Goal: Information Seeking & Learning: Learn about a topic

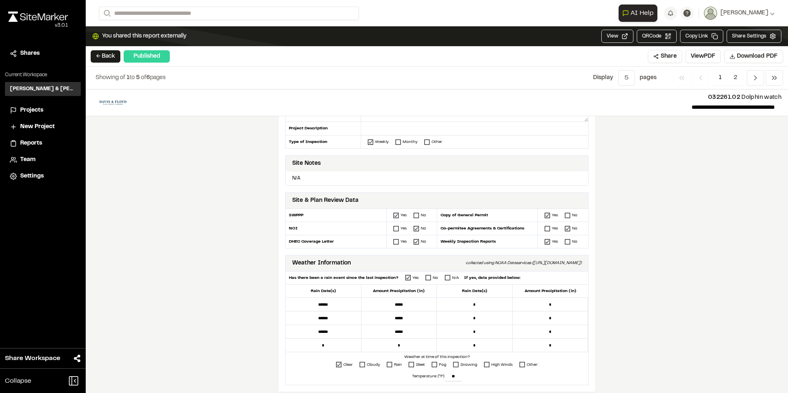
scroll to position [124, 0]
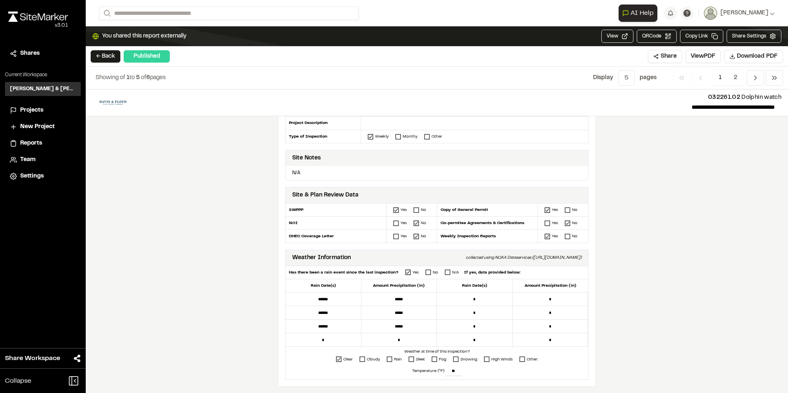
click at [620, 178] on div "**********" at bounding box center [437, 241] width 702 height 304
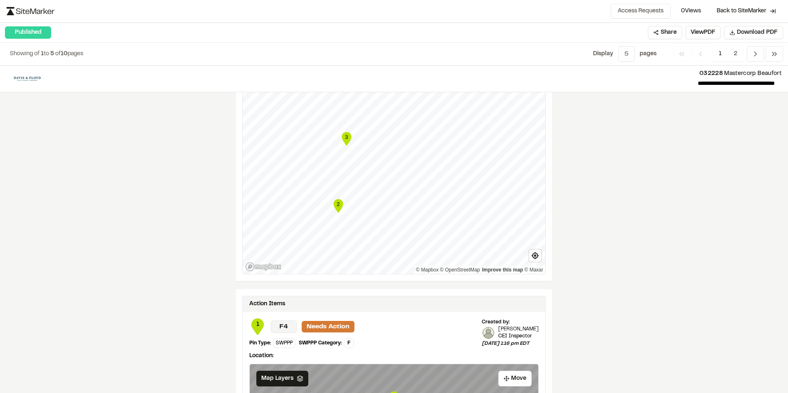
scroll to position [1250, 0]
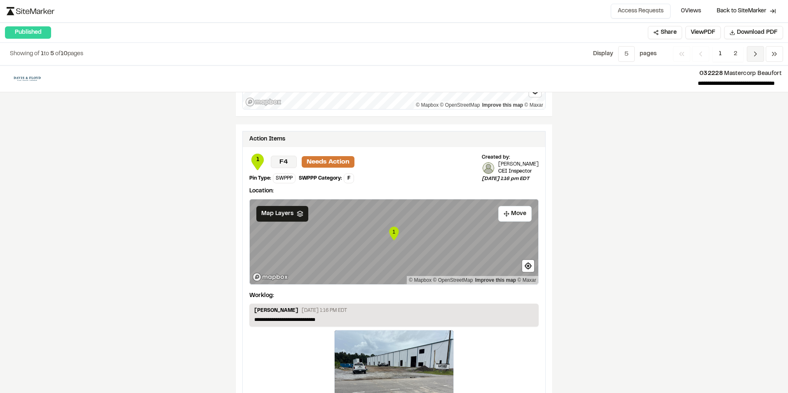
click at [752, 52] on icon "Navigation" at bounding box center [755, 54] width 8 height 8
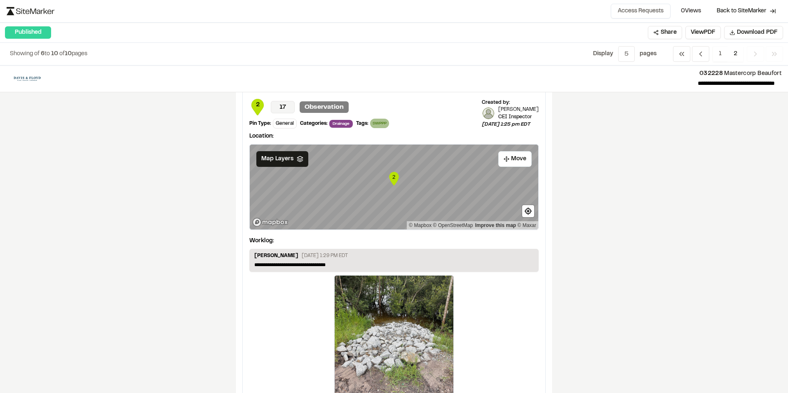
scroll to position [0, 0]
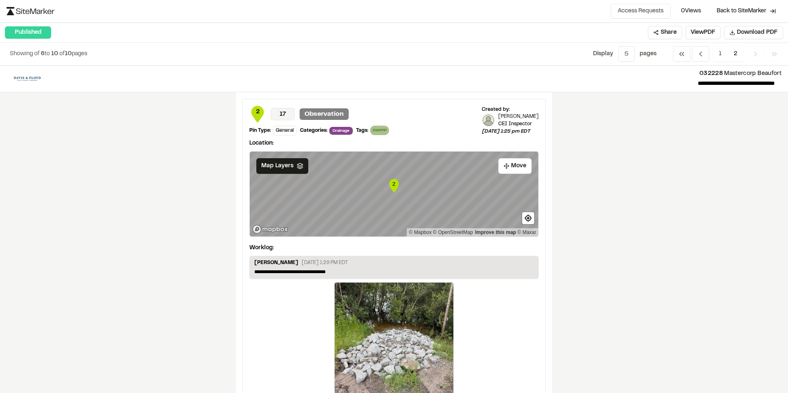
click at [307, 261] on p "August 11, 2025 1:29 PM EDT" at bounding box center [325, 262] width 46 height 7
click at [338, 267] on div "Joe Gillenwater August 11, 2025 1:29 PM EDT" at bounding box center [393, 263] width 279 height 9
click at [329, 270] on p "**********" at bounding box center [393, 271] width 279 height 7
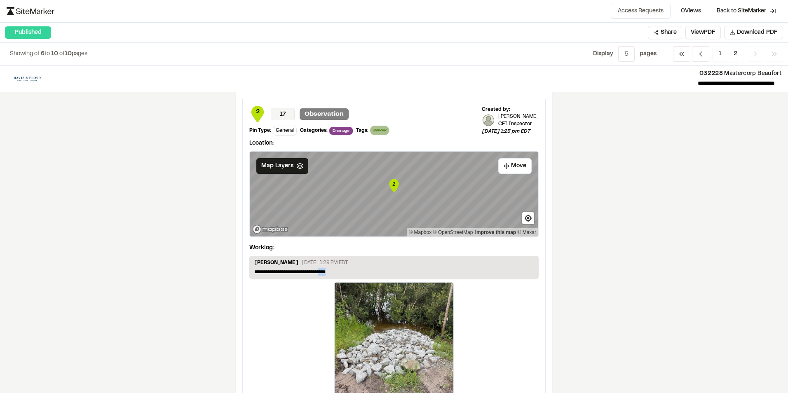
click at [462, 274] on p "**********" at bounding box center [393, 271] width 279 height 7
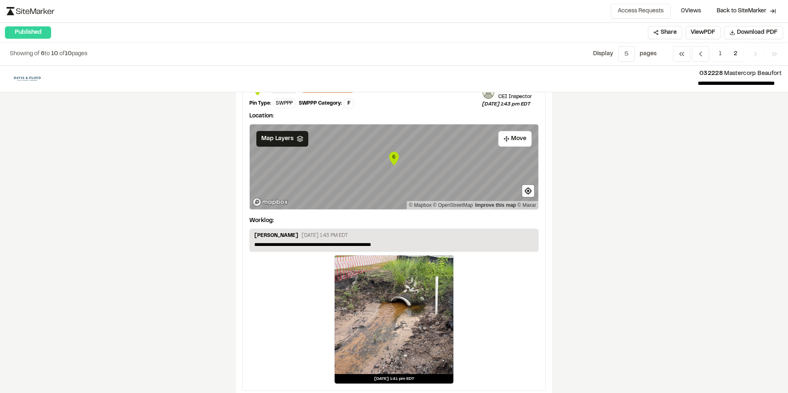
scroll to position [1403, 0]
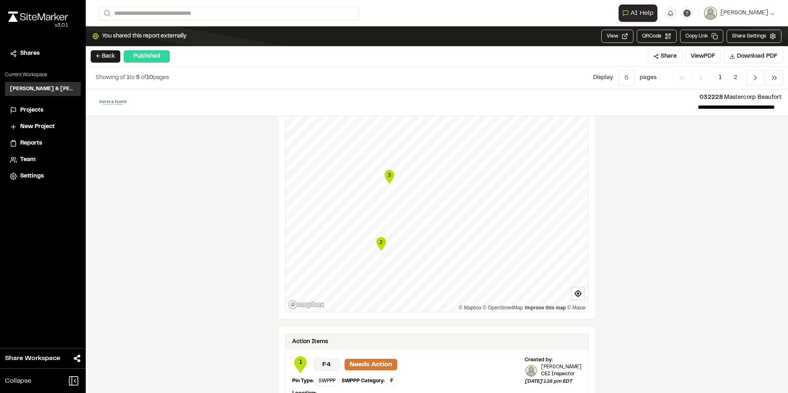
scroll to position [1357, 0]
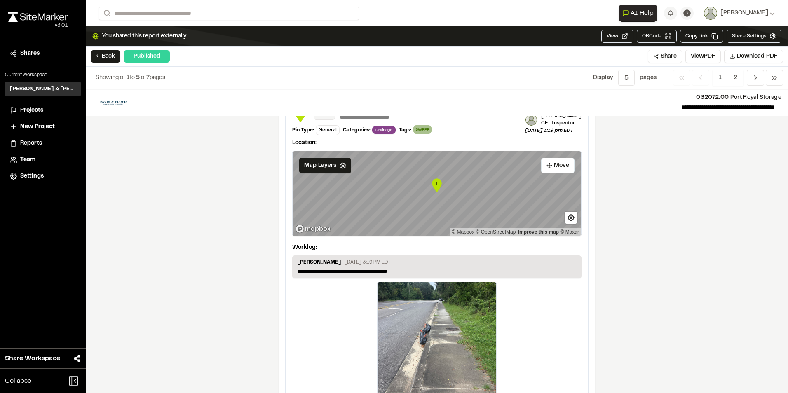
scroll to position [1376, 0]
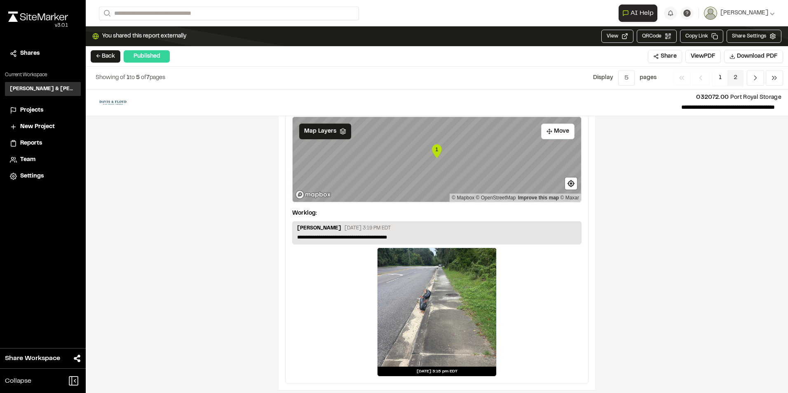
click at [736, 81] on span "2" at bounding box center [735, 78] width 16 height 16
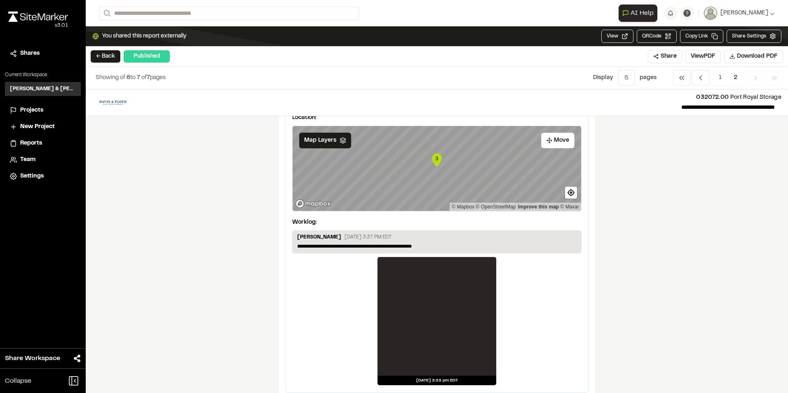
scroll to position [405, 0]
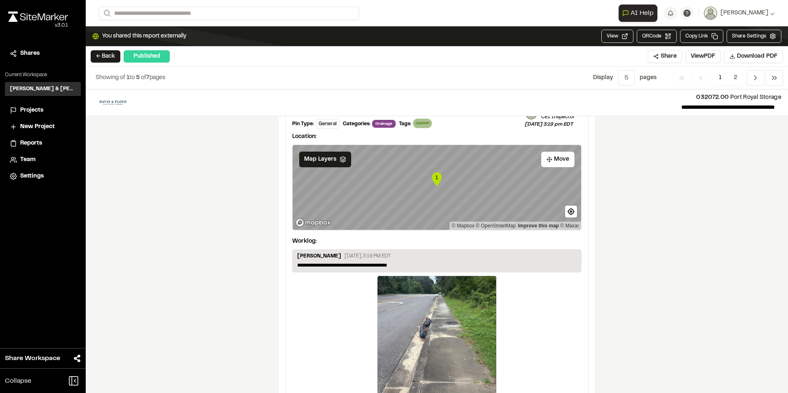
scroll to position [1376, 0]
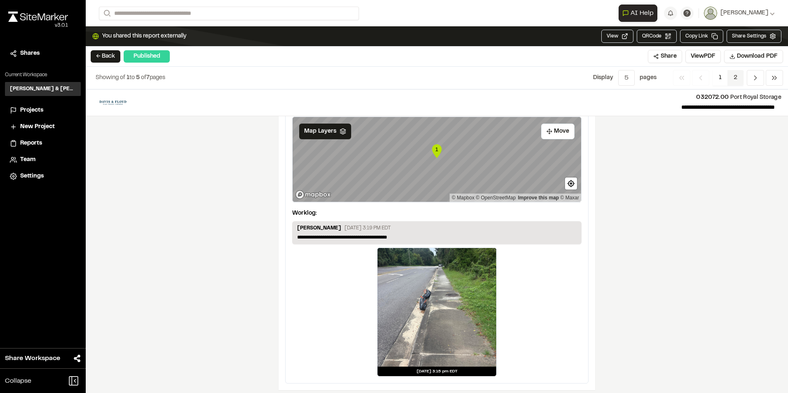
click at [738, 79] on span "2" at bounding box center [735, 78] width 16 height 16
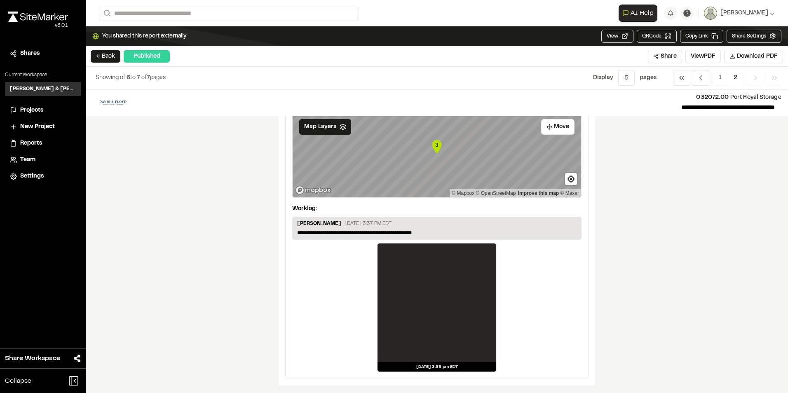
scroll to position [405, 0]
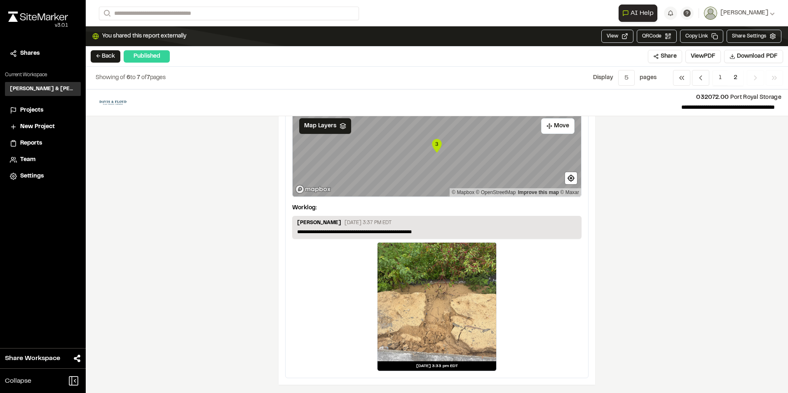
click at [468, 298] on div at bounding box center [437, 302] width 119 height 119
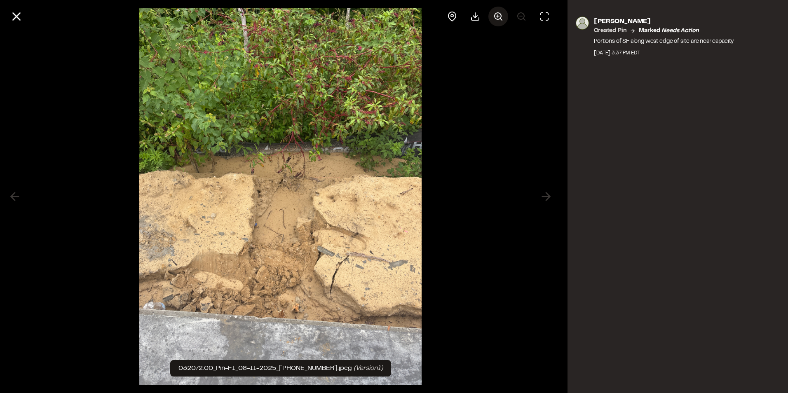
click at [497, 13] on circle at bounding box center [498, 16] width 7 height 7
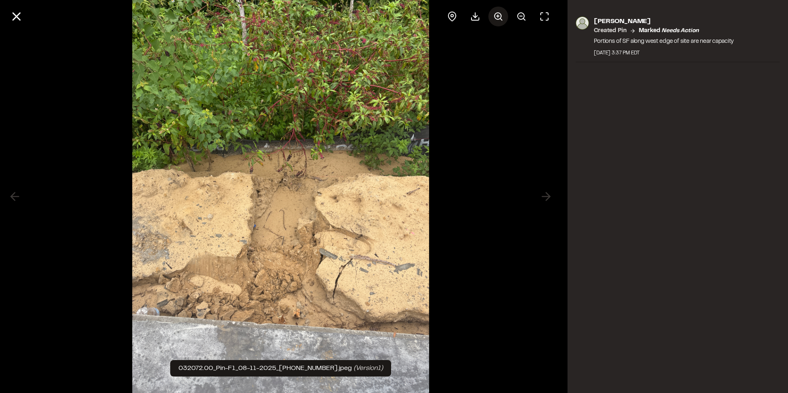
click at [497, 13] on circle at bounding box center [498, 16] width 7 height 7
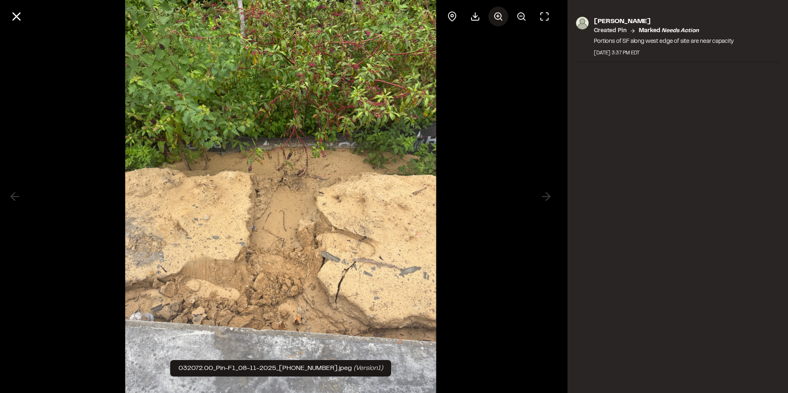
click at [497, 13] on circle at bounding box center [498, 16] width 7 height 7
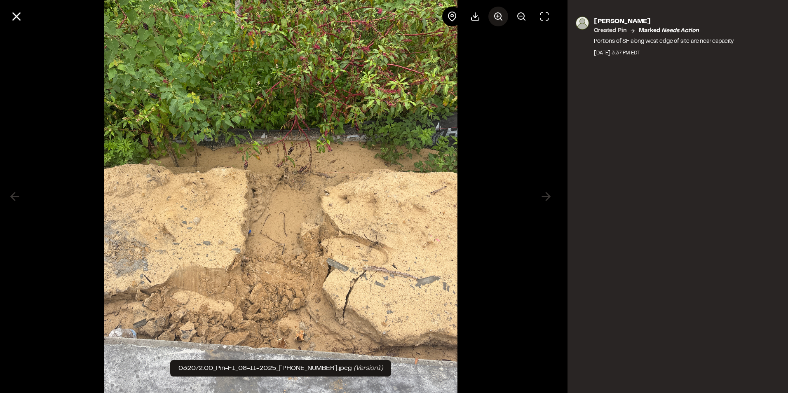
click at [497, 13] on circle at bounding box center [498, 16] width 7 height 7
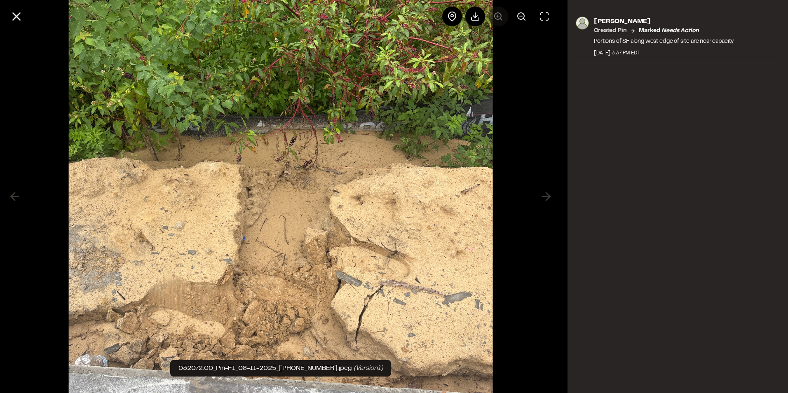
click at [497, 13] on div at bounding box center [498, 17] width 112 height 20
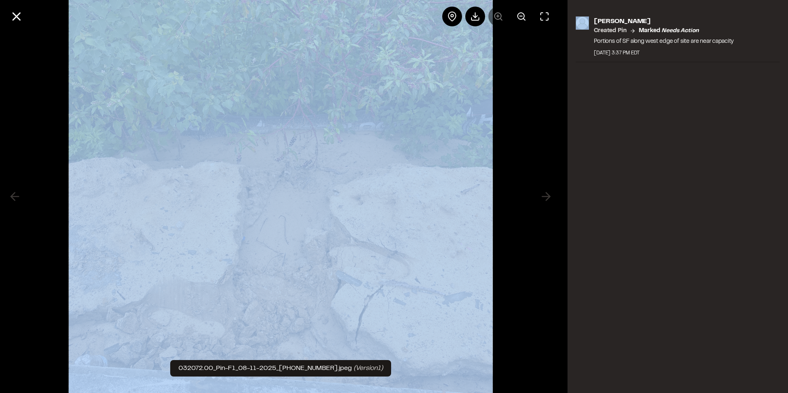
click at [497, 13] on div at bounding box center [498, 17] width 112 height 20
drag, startPoint x: 497, startPoint y: 13, endPoint x: 523, endPoint y: 59, distance: 52.2
click at [523, 59] on div at bounding box center [280, 196] width 561 height 393
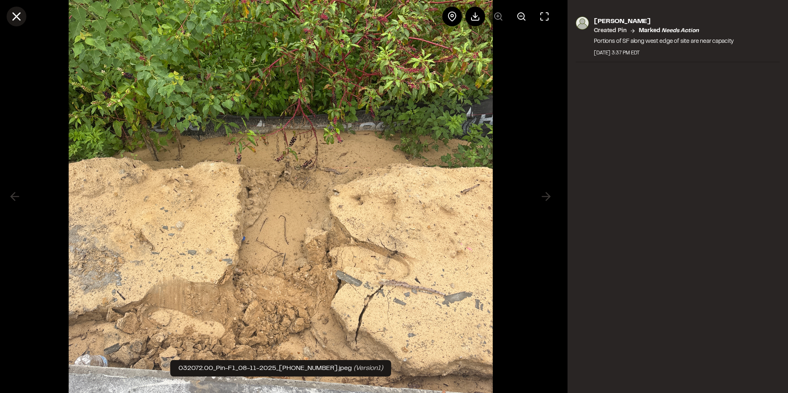
click at [18, 16] on icon at bounding box center [16, 16] width 14 height 14
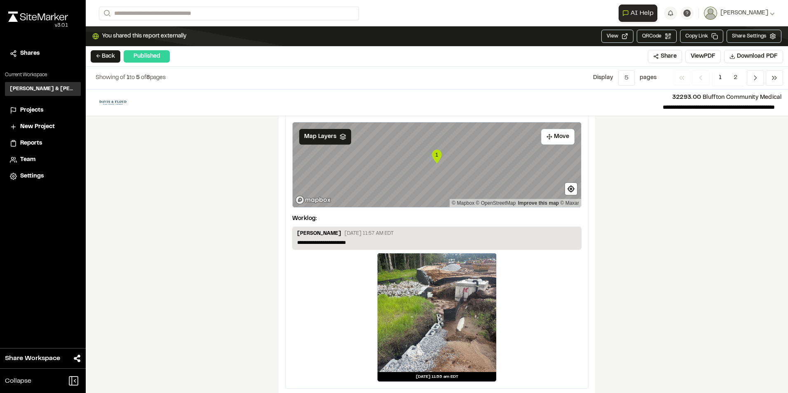
scroll to position [1357, 0]
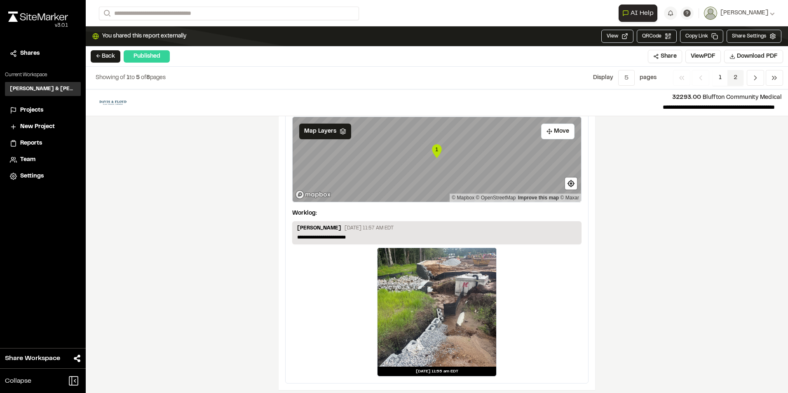
click at [739, 75] on span "2" at bounding box center [735, 78] width 16 height 16
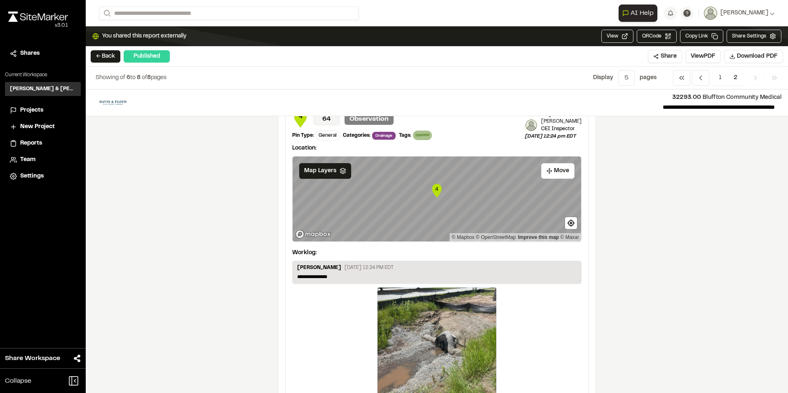
scroll to position [746, 0]
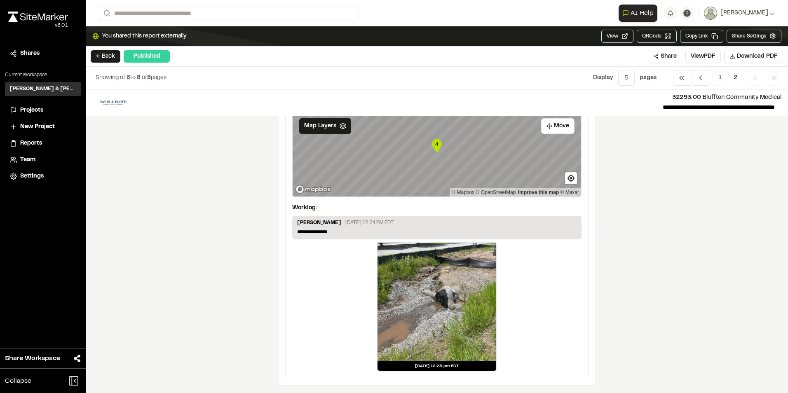
click at [433, 306] on div at bounding box center [437, 302] width 119 height 119
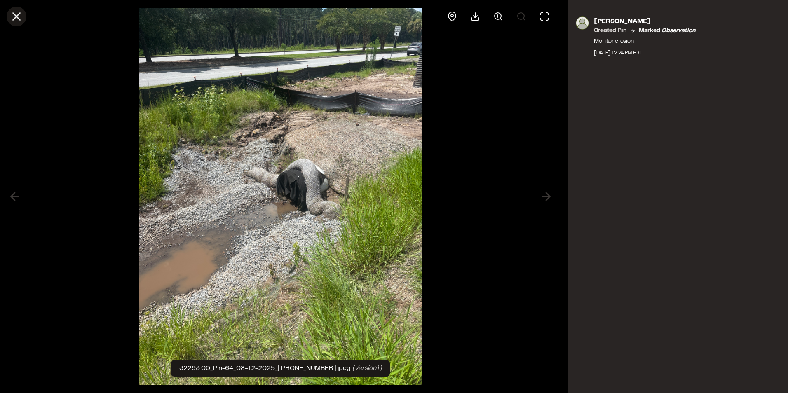
click at [14, 13] on icon at bounding box center [16, 16] width 14 height 14
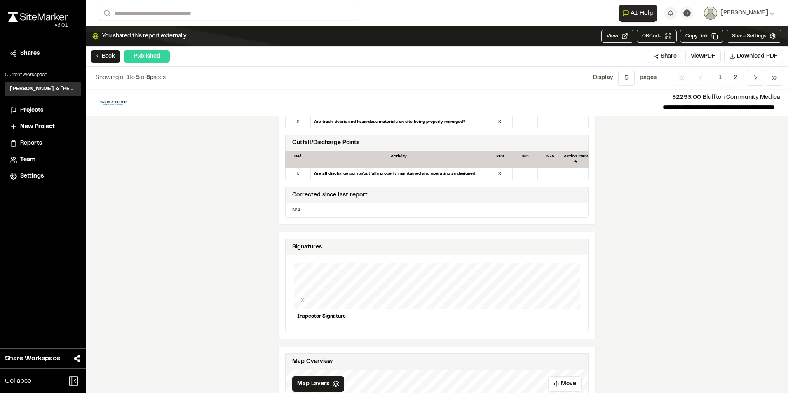
scroll to position [701, 0]
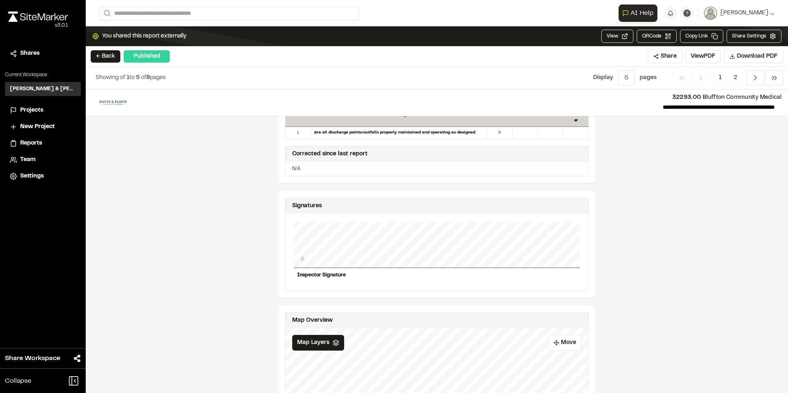
click at [356, 235] on div "X" at bounding box center [437, 245] width 286 height 46
drag, startPoint x: 340, startPoint y: 239, endPoint x: 325, endPoint y: 251, distance: 19.0
click at [325, 251] on div "X" at bounding box center [437, 245] width 286 height 46
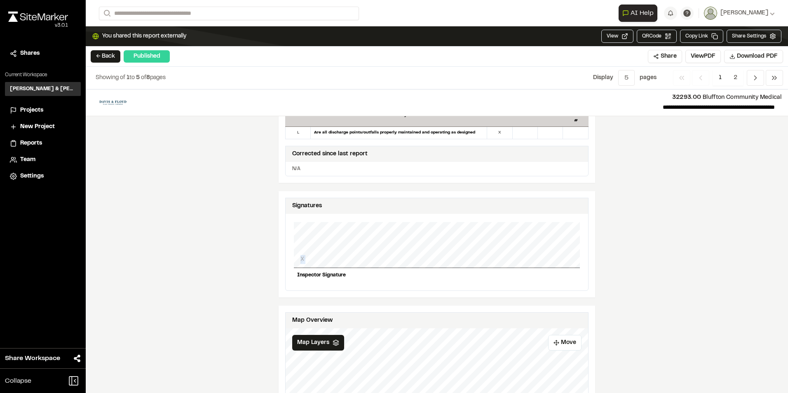
click at [325, 251] on div "X" at bounding box center [437, 245] width 286 height 46
drag, startPoint x: 325, startPoint y: 251, endPoint x: 300, endPoint y: 254, distance: 25.3
drag, startPoint x: 300, startPoint y: 254, endPoint x: 420, endPoint y: 236, distance: 120.9
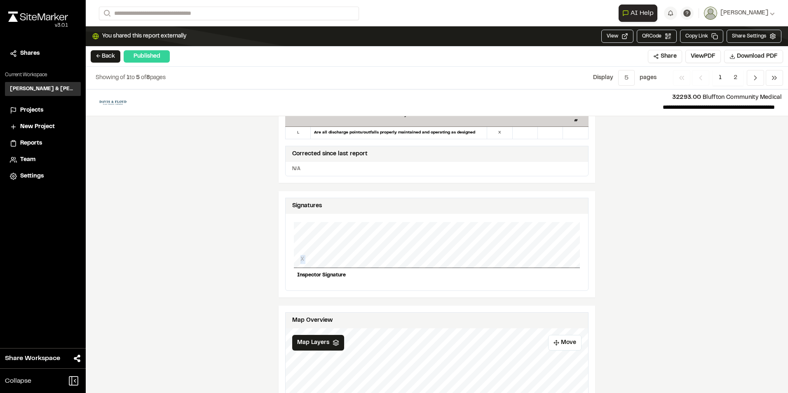
click at [420, 236] on div "X" at bounding box center [437, 245] width 286 height 46
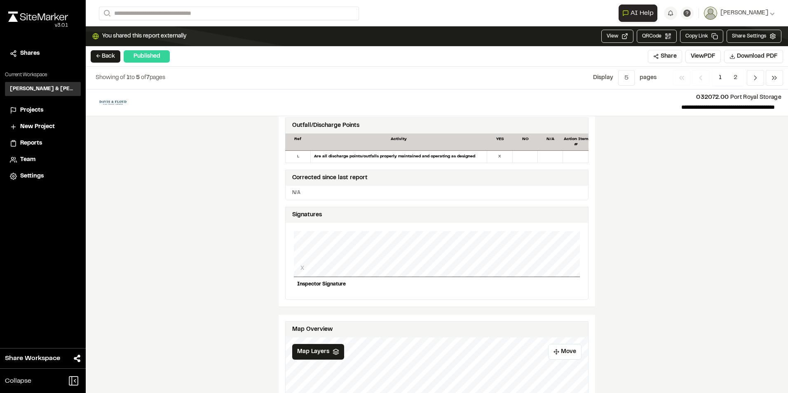
scroll to position [701, 0]
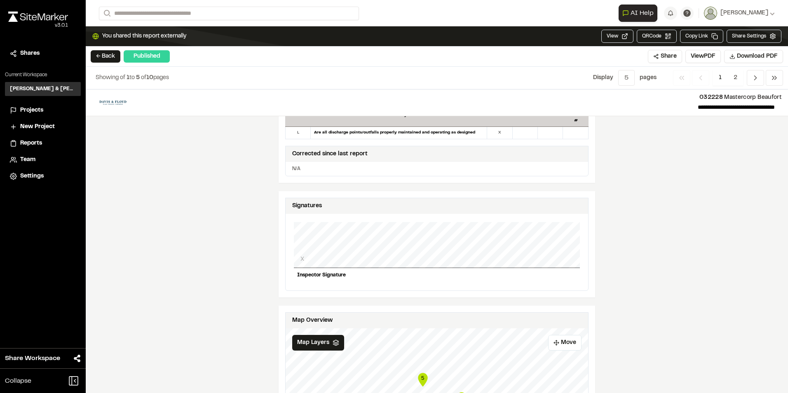
scroll to position [495, 0]
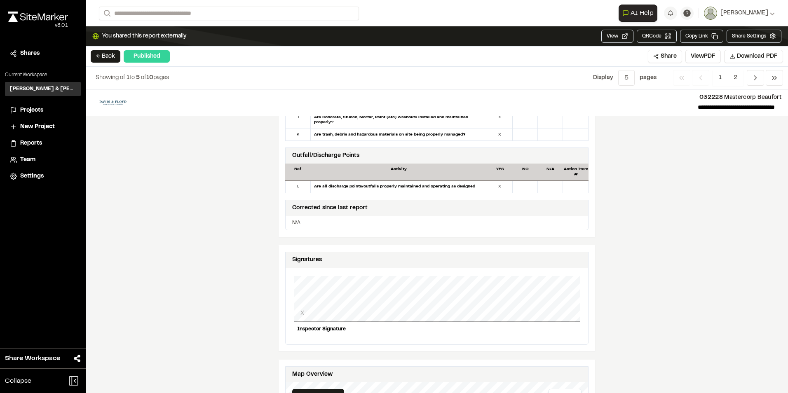
scroll to position [536, 0]
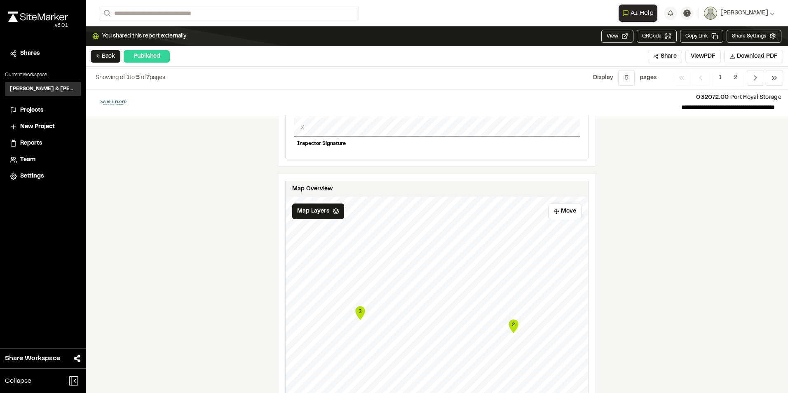
scroll to position [865, 0]
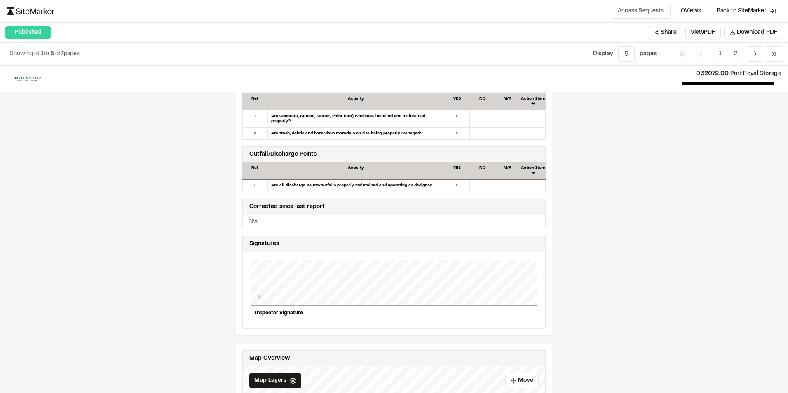
scroll to position [659, 0]
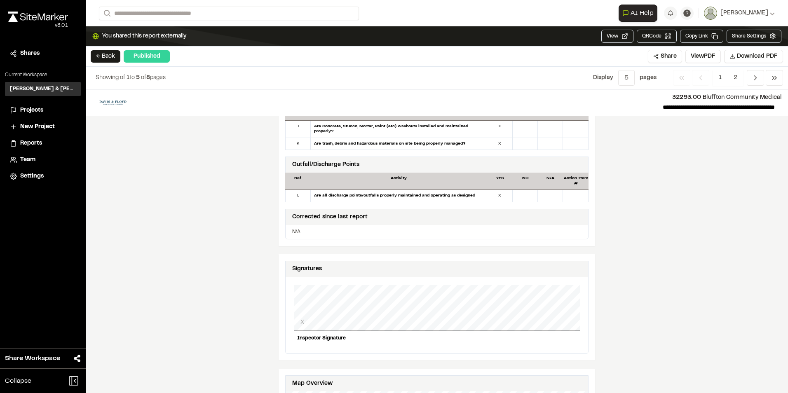
scroll to position [618, 0]
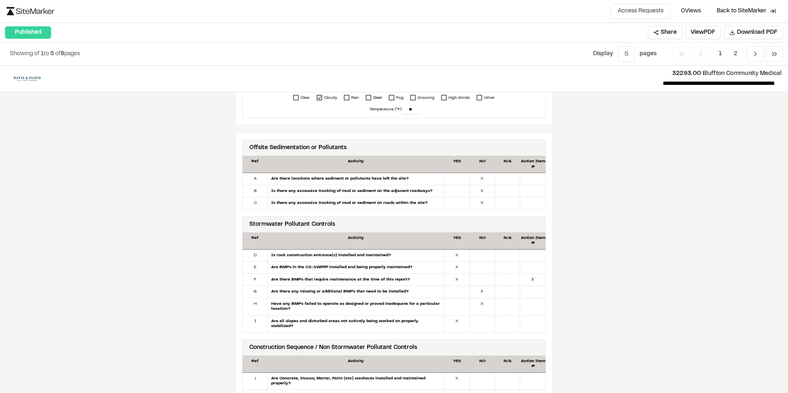
scroll to position [247, 0]
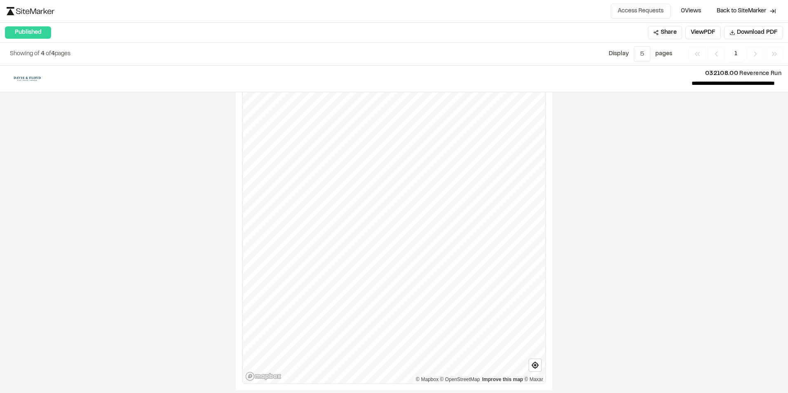
scroll to position [976, 0]
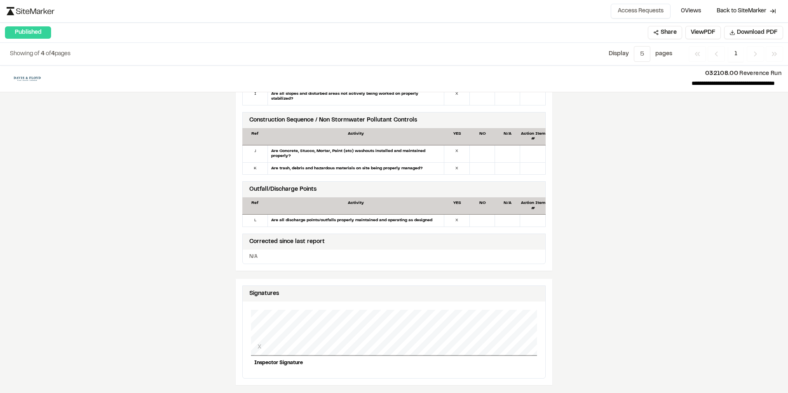
scroll to position [495, 0]
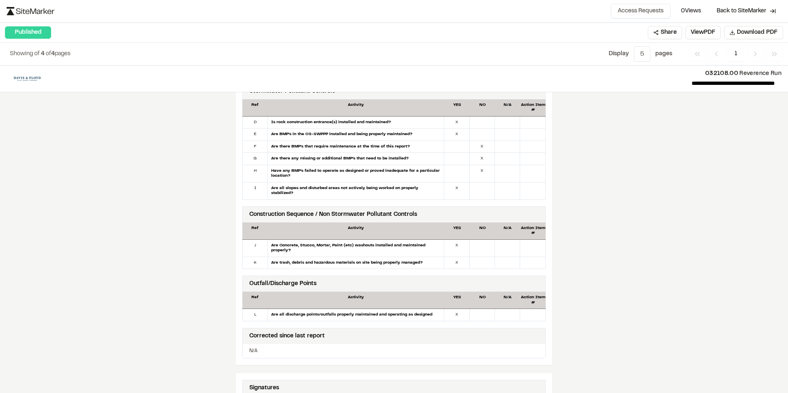
click at [605, 178] on div "**********" at bounding box center [394, 230] width 788 height 328
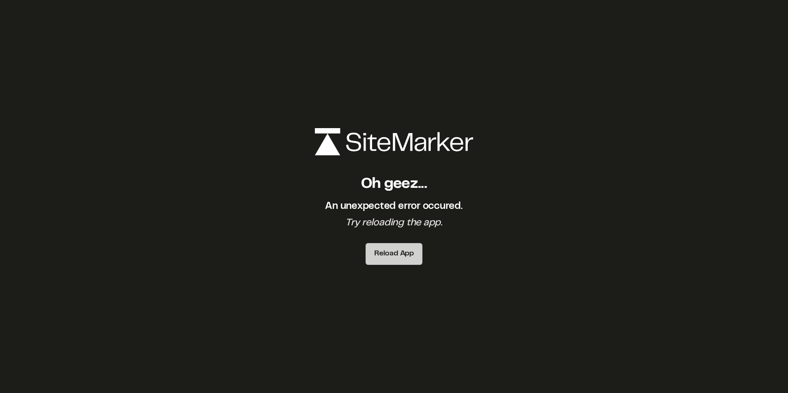
click at [384, 255] on button "Reload App" at bounding box center [394, 254] width 57 height 22
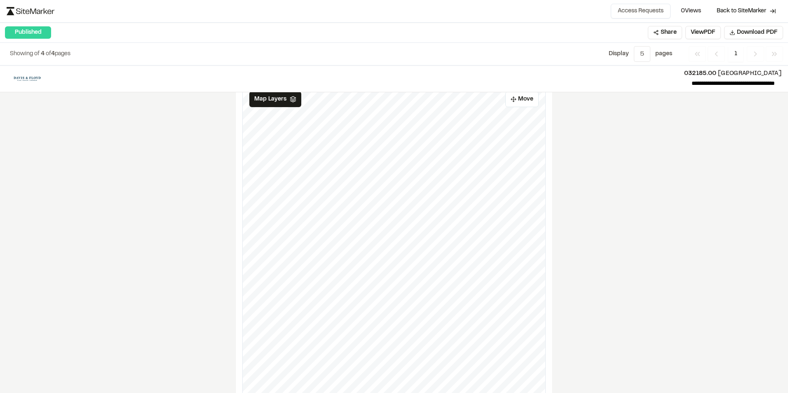
scroll to position [976, 0]
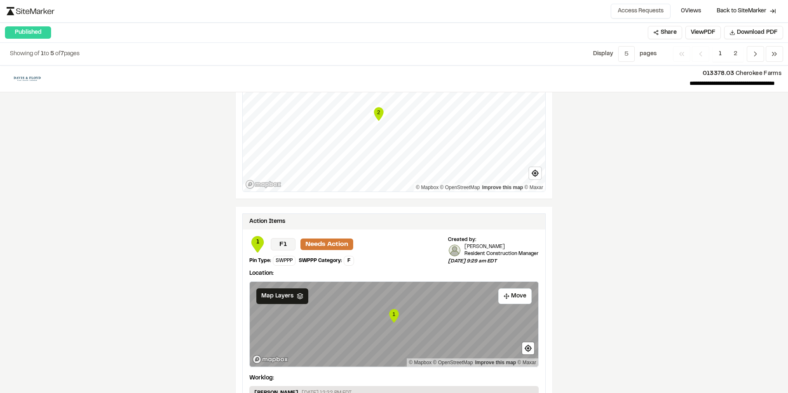
scroll to position [1333, 0]
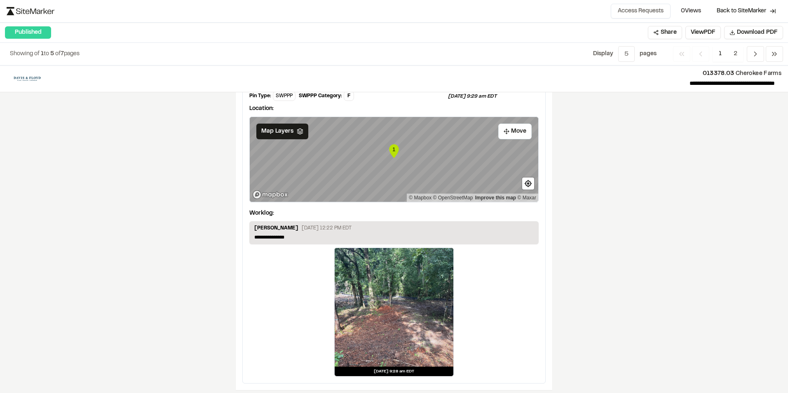
click at [419, 319] on div at bounding box center [394, 307] width 119 height 119
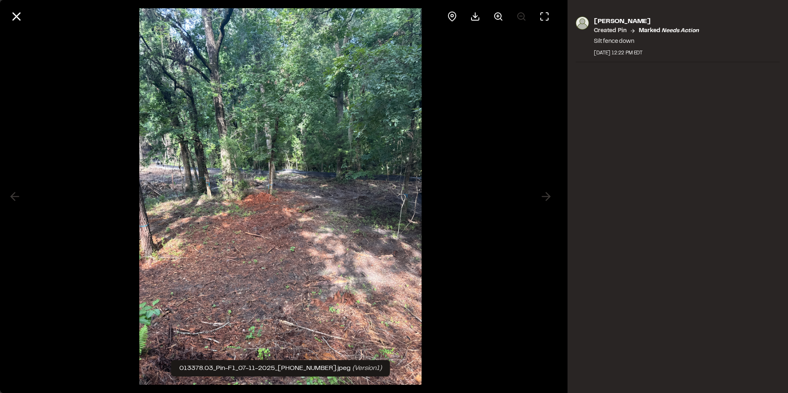
click at [324, 187] on img at bounding box center [280, 196] width 283 height 393
click at [497, 15] on icon at bounding box center [498, 17] width 10 height 10
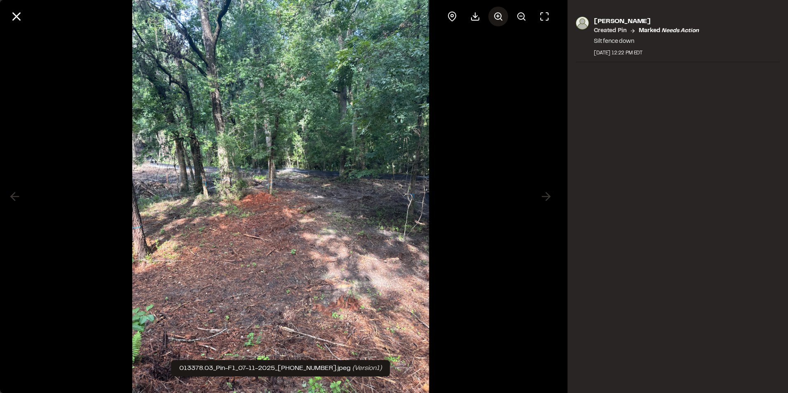
click at [497, 15] on icon at bounding box center [498, 17] width 10 height 10
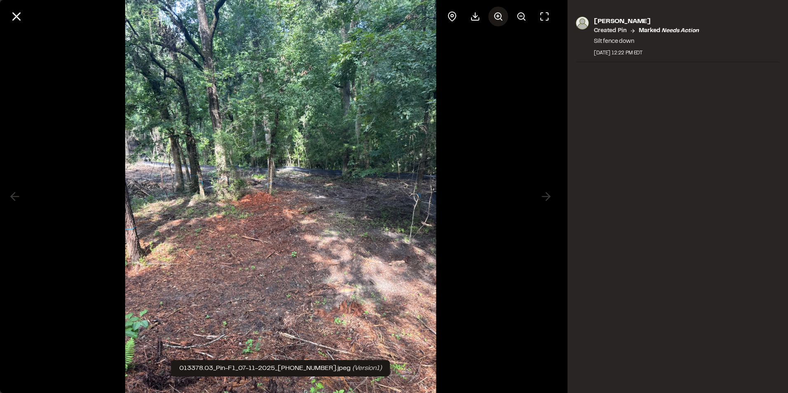
click at [497, 15] on icon at bounding box center [498, 17] width 10 height 10
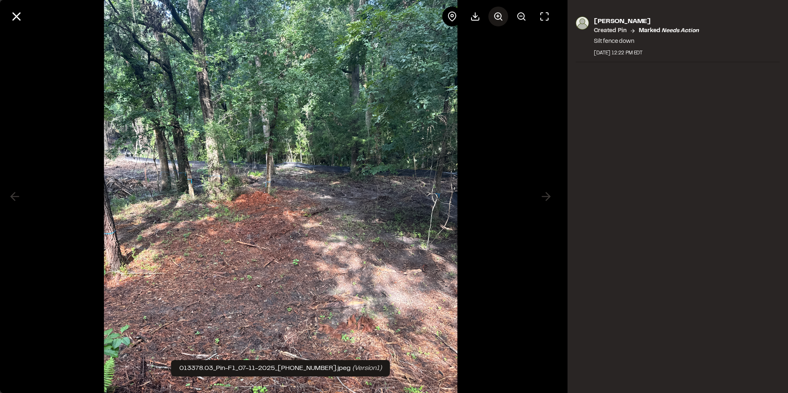
click at [497, 15] on icon at bounding box center [498, 17] width 10 height 10
click at [497, 15] on div at bounding box center [498, 17] width 112 height 20
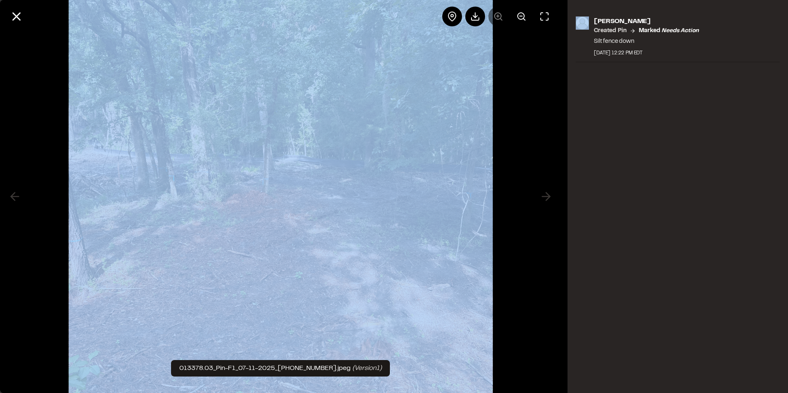
click at [497, 15] on div at bounding box center [498, 17] width 112 height 20
click at [362, 222] on img at bounding box center [280, 197] width 424 height 590
click at [520, 16] on line at bounding box center [521, 16] width 2 height 0
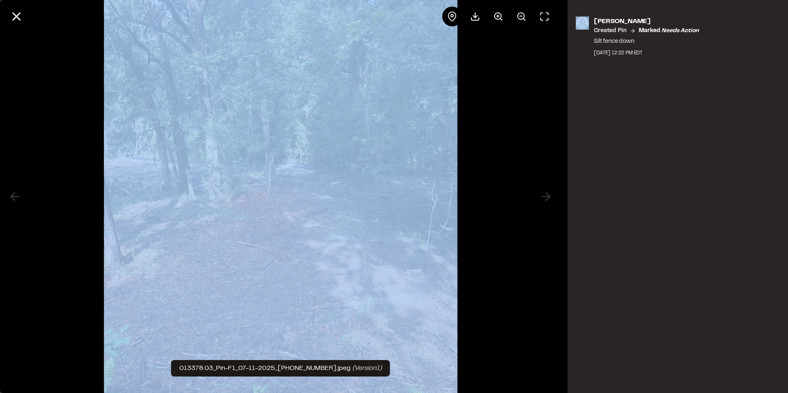
click at [227, 310] on img at bounding box center [280, 197] width 353 height 492
click at [551, 201] on div at bounding box center [280, 196] width 561 height 393
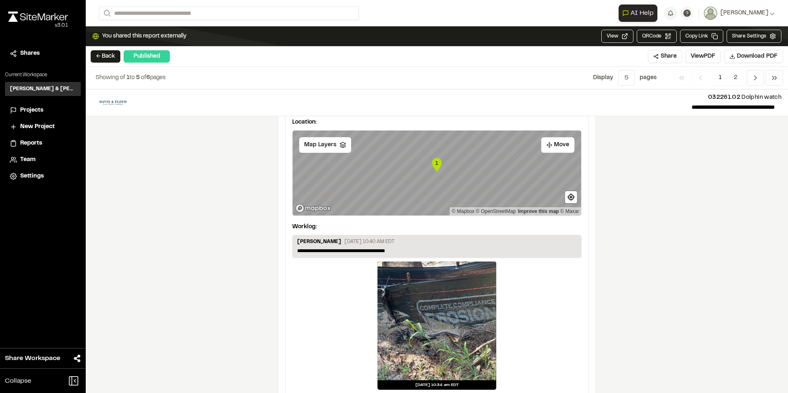
scroll to position [1357, 0]
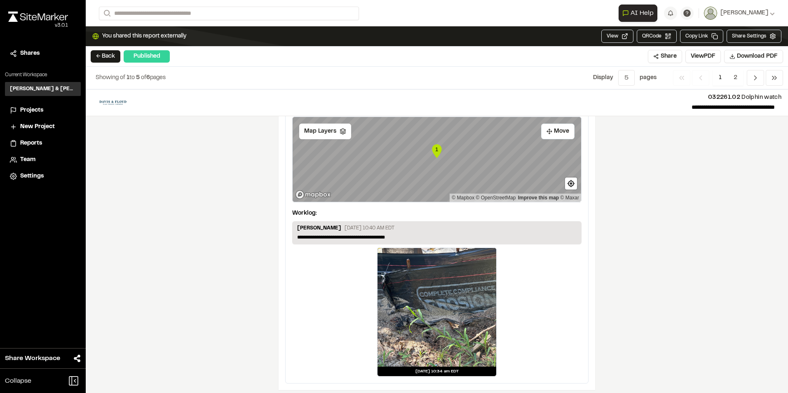
click at [439, 317] on div at bounding box center [437, 307] width 119 height 119
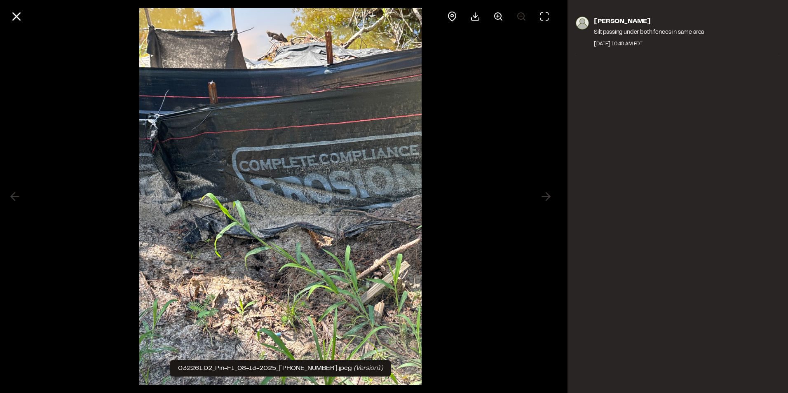
click at [288, 57] on img at bounding box center [280, 196] width 283 height 393
click at [500, 14] on icon at bounding box center [498, 17] width 10 height 10
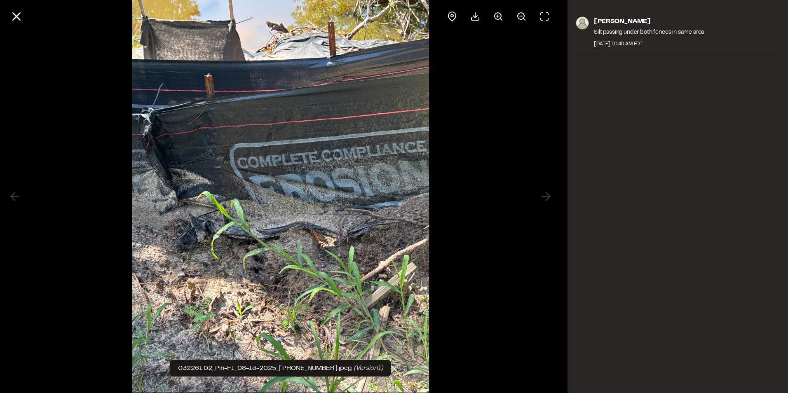
scroll to position [0, 0]
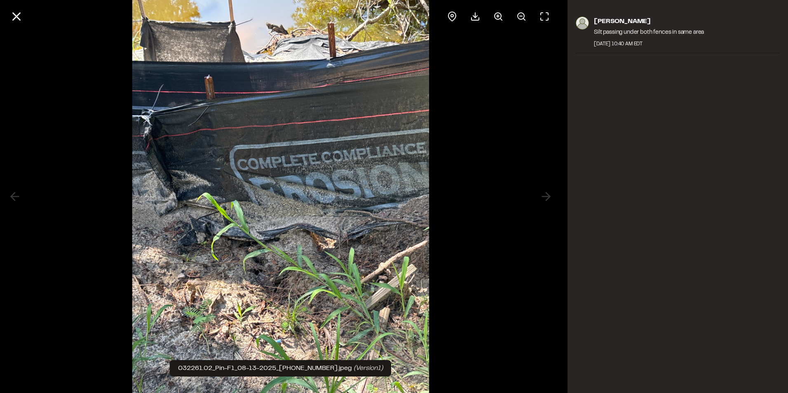
click at [294, 51] on img at bounding box center [280, 196] width 297 height 413
drag, startPoint x: 294, startPoint y: 51, endPoint x: 282, endPoint y: 57, distance: 13.7
click at [282, 57] on img at bounding box center [280, 196] width 297 height 413
click at [500, 16] on icon at bounding box center [498, 17] width 10 height 10
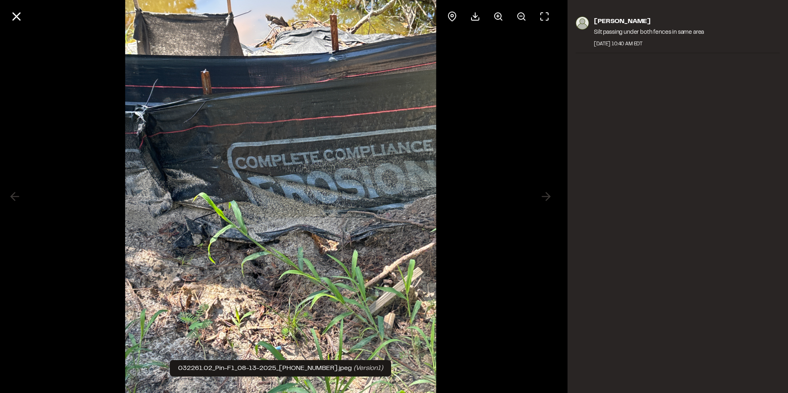
click at [491, 63] on div at bounding box center [280, 196] width 561 height 393
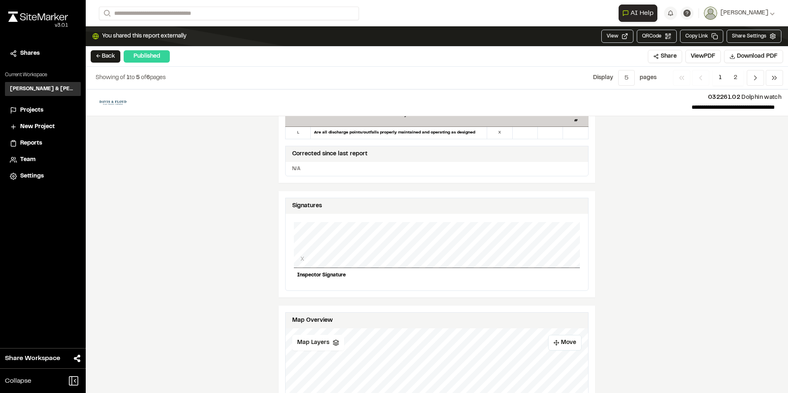
scroll to position [659, 0]
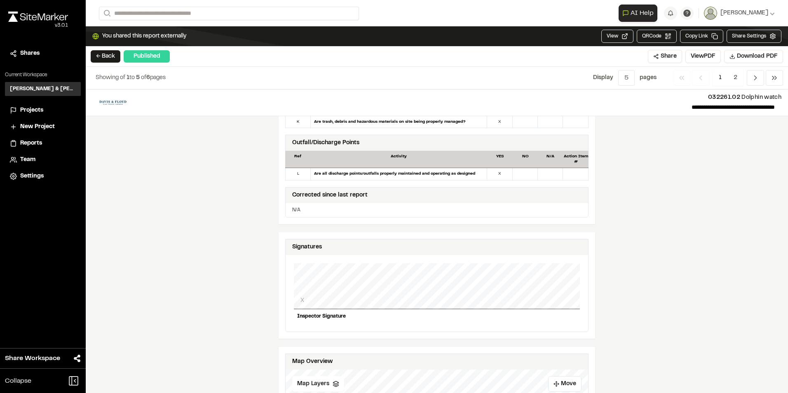
drag, startPoint x: 576, startPoint y: 270, endPoint x: 474, endPoint y: 274, distance: 101.9
click at [436, 290] on div "X" at bounding box center [437, 286] width 286 height 46
click at [487, 271] on div "X" at bounding box center [437, 286] width 286 height 46
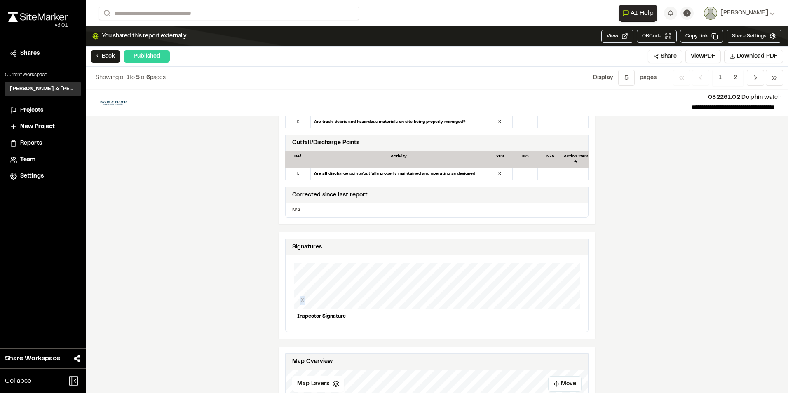
click at [487, 271] on div "X" at bounding box center [437, 286] width 286 height 46
click at [480, 277] on div "X" at bounding box center [437, 286] width 286 height 46
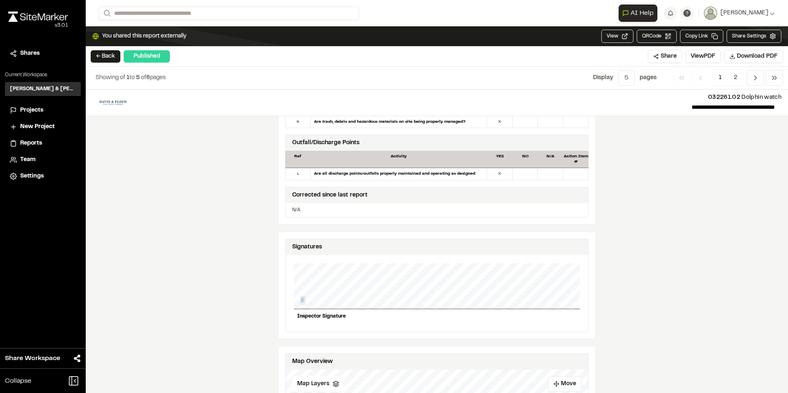
click at [480, 277] on div "X" at bounding box center [437, 286] width 286 height 46
drag, startPoint x: 480, startPoint y: 277, endPoint x: 526, endPoint y: 284, distance: 47.0
click at [526, 284] on div "X" at bounding box center [437, 286] width 286 height 46
click at [598, 248] on div "**********" at bounding box center [437, 241] width 702 height 304
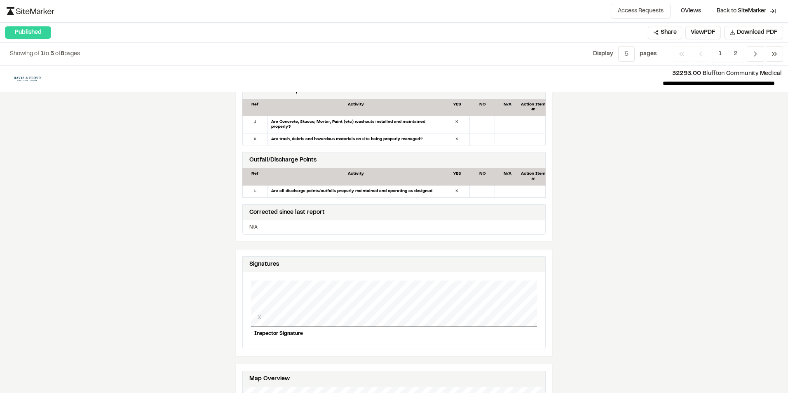
scroll to position [701, 0]
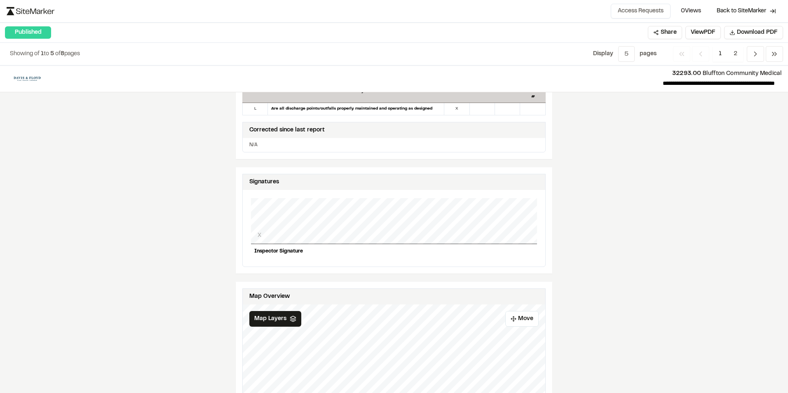
drag, startPoint x: 277, startPoint y: 231, endPoint x: 311, endPoint y: 209, distance: 40.4
click at [311, 209] on div "X" at bounding box center [394, 221] width 286 height 46
click at [264, 248] on div "Inspector Signature" at bounding box center [394, 251] width 286 height 14
drag, startPoint x: 289, startPoint y: 213, endPoint x: 285, endPoint y: 228, distance: 15.8
click at [581, 127] on div "**********" at bounding box center [394, 230] width 788 height 328
